Goal: Task Accomplishment & Management: Manage account settings

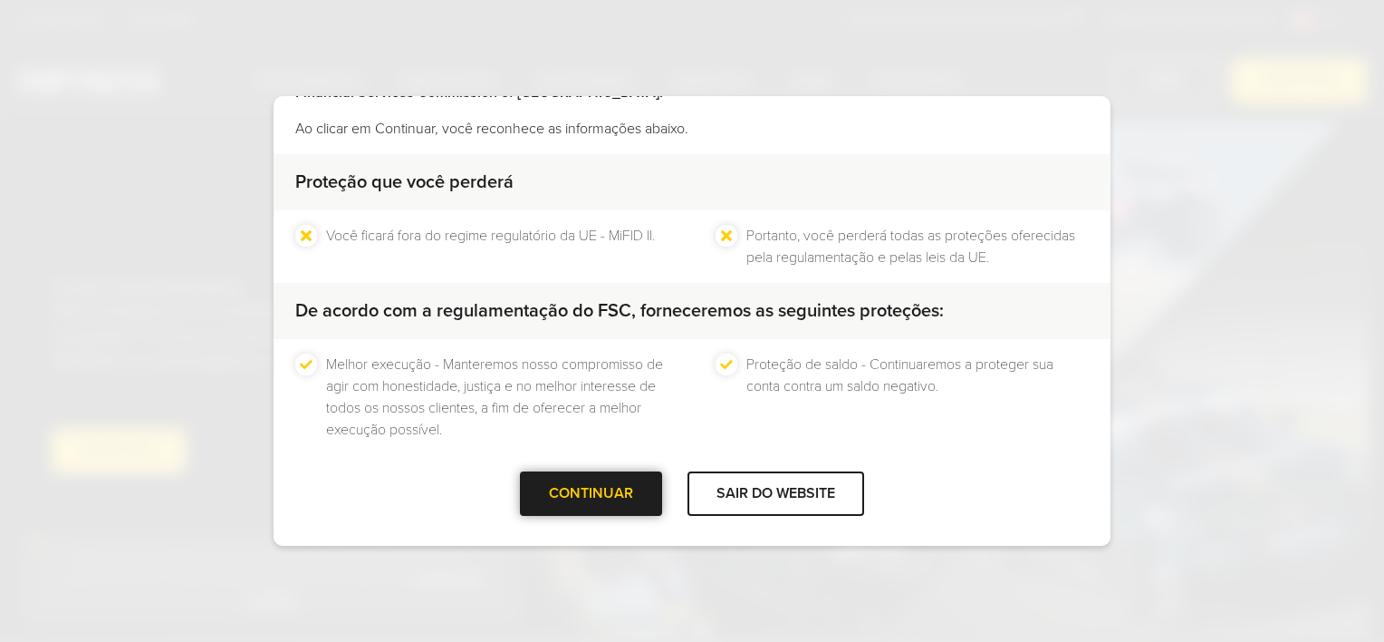
click at [592, 494] on div at bounding box center [592, 494] width 0 height 0
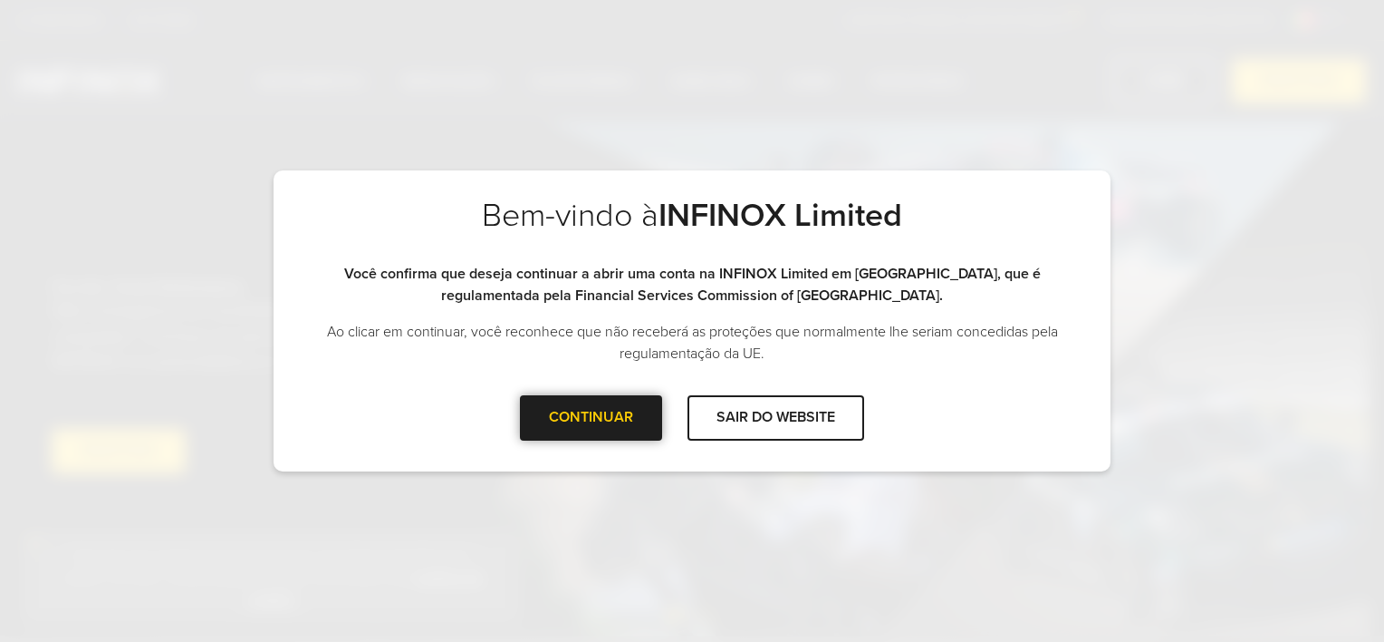
click at [592, 418] on div at bounding box center [592, 418] width 0 height 0
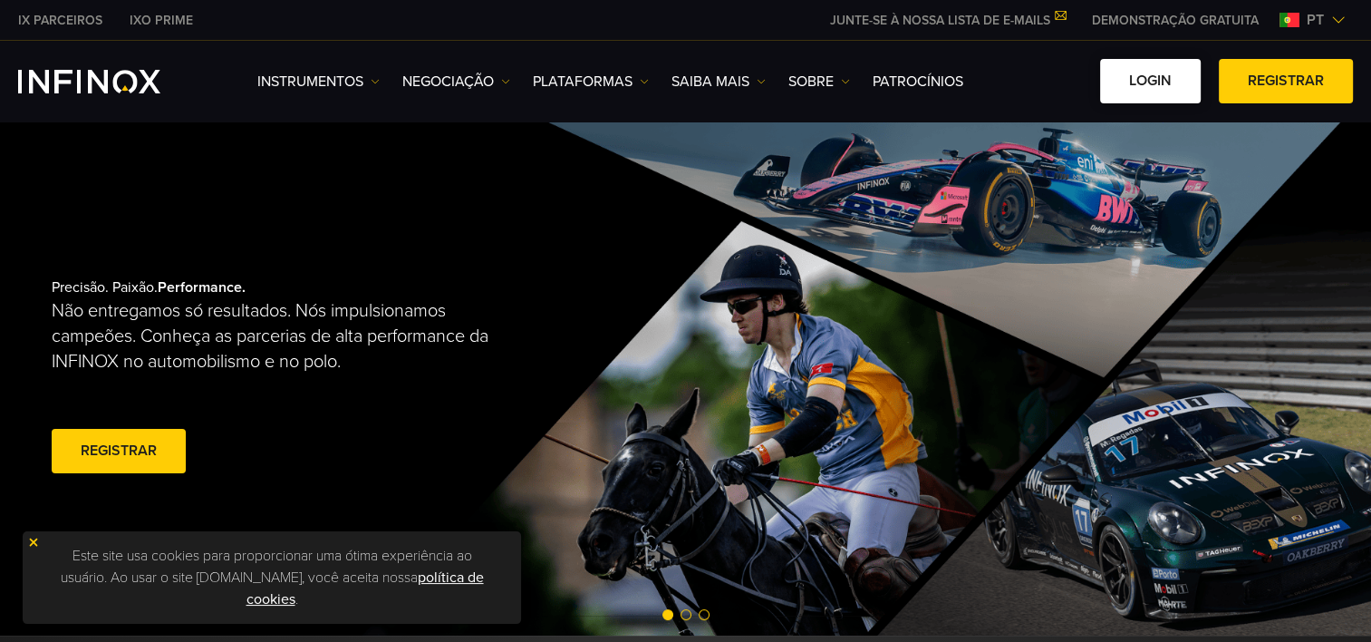
click at [1178, 85] on link "Login" at bounding box center [1150, 81] width 101 height 44
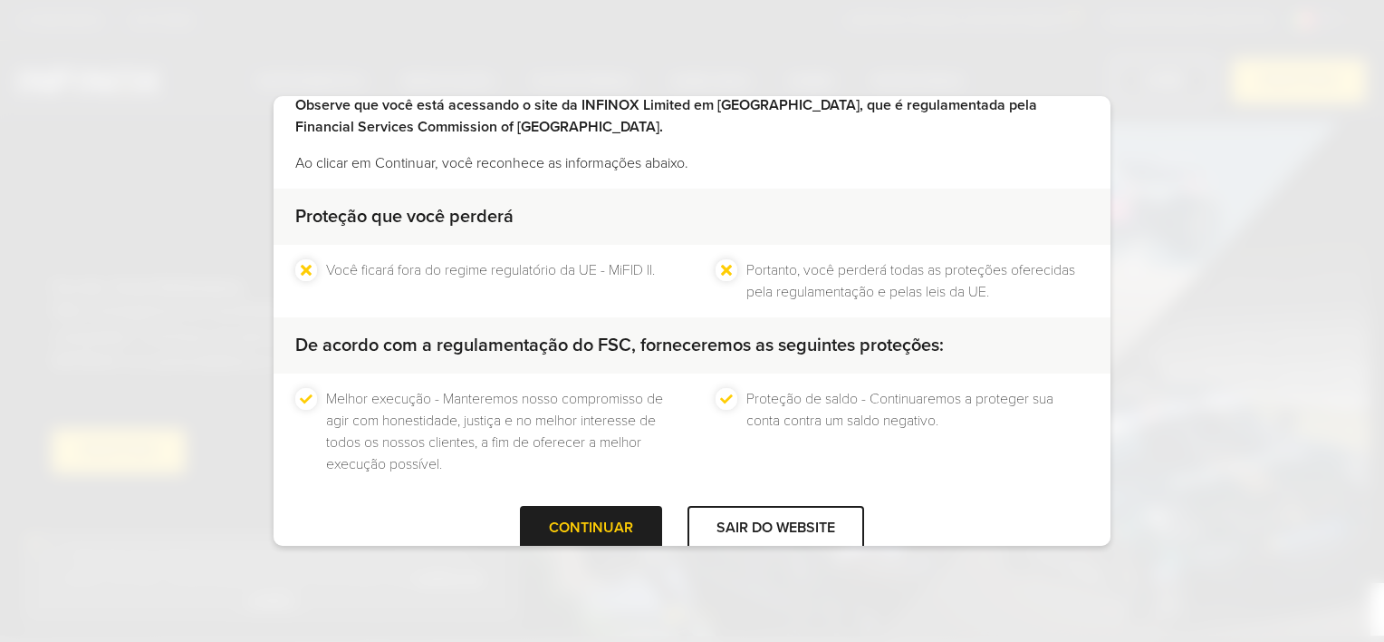
scroll to position [129, 0]
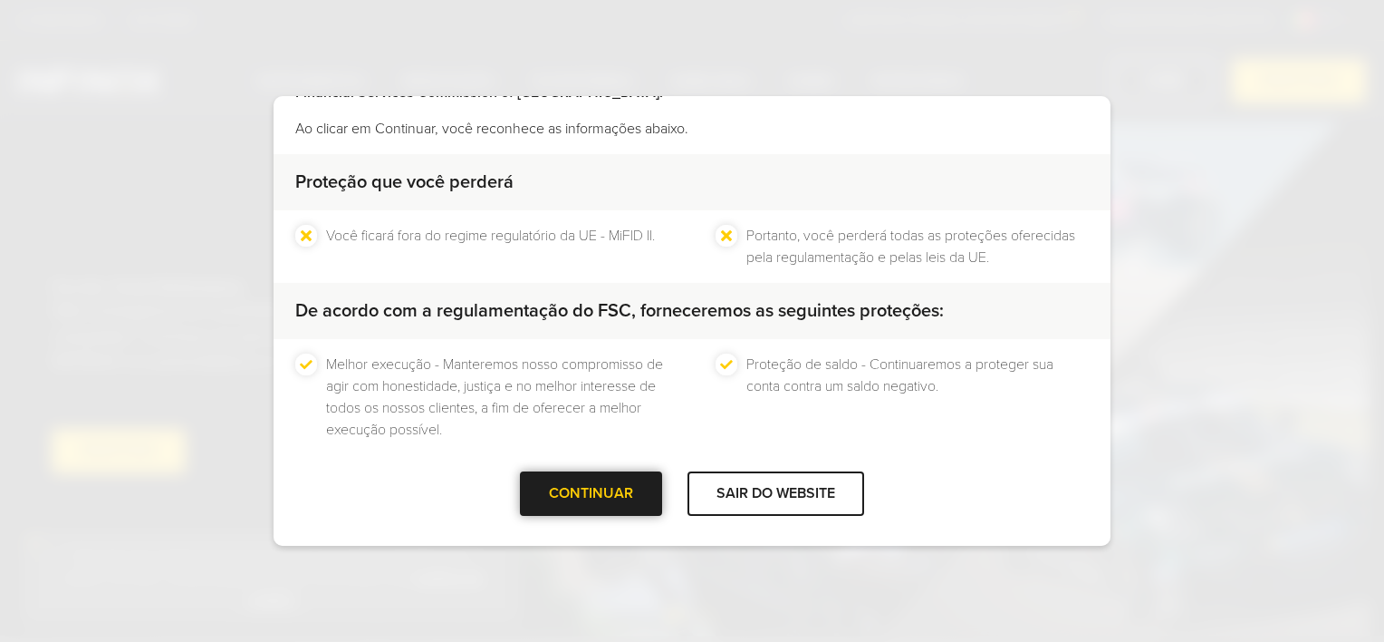
click at [592, 494] on div at bounding box center [592, 494] width 0 height 0
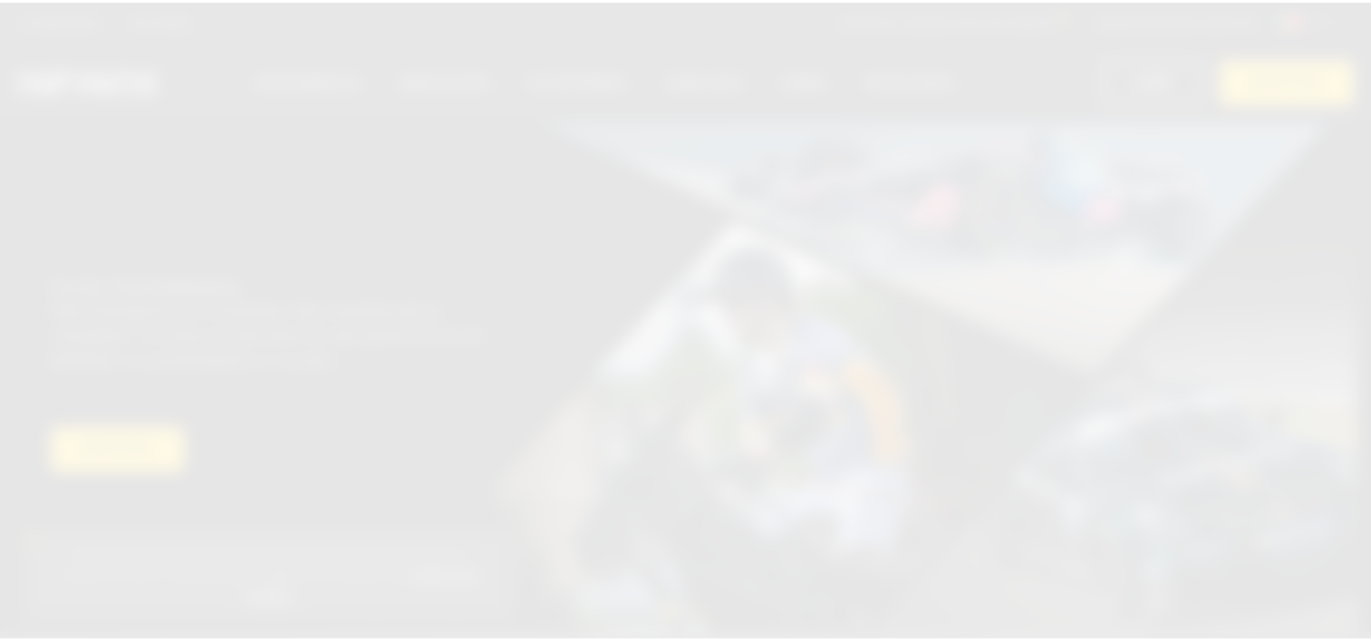
scroll to position [0, 0]
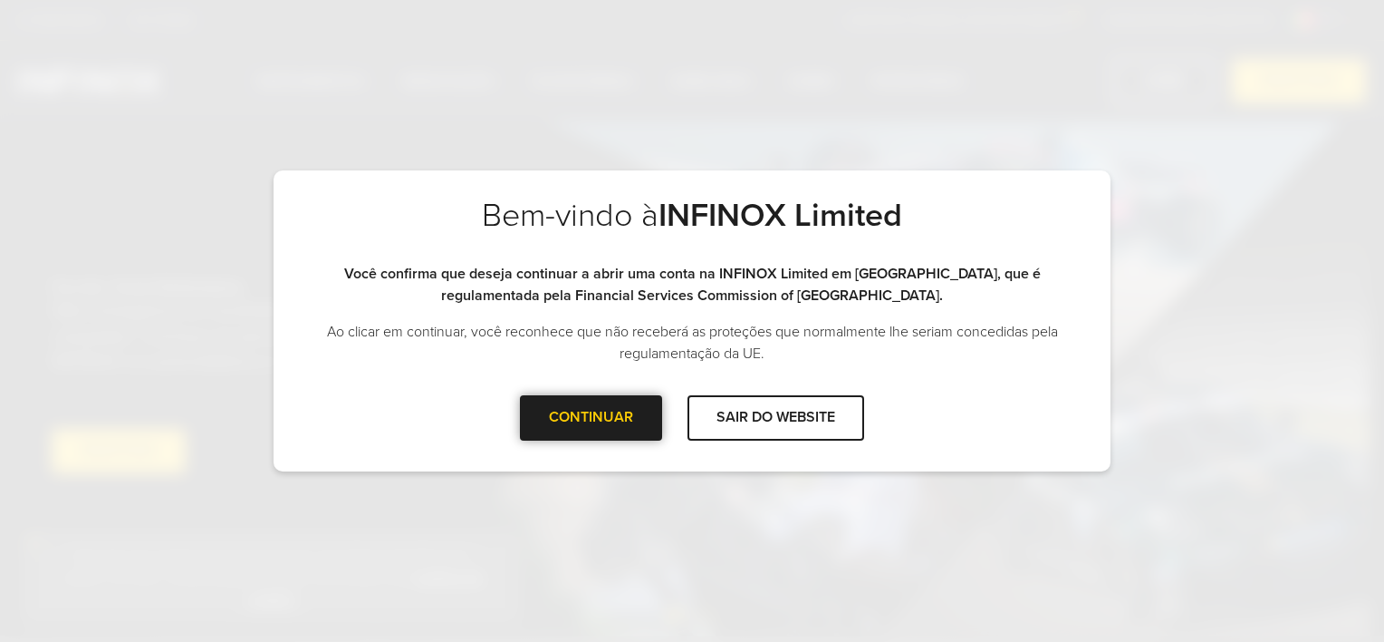
click at [592, 418] on div at bounding box center [592, 418] width 0 height 0
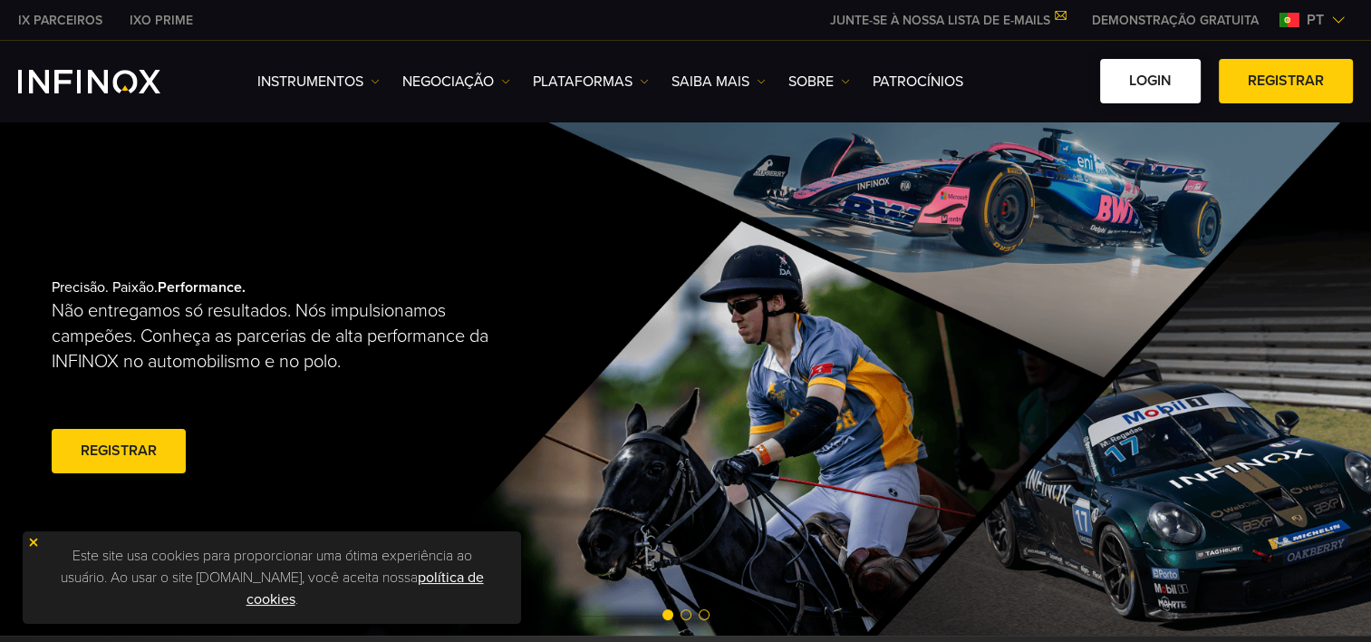
click at [1142, 92] on link "Login" at bounding box center [1150, 81] width 101 height 44
